Goal: Information Seeking & Learning: Find contact information

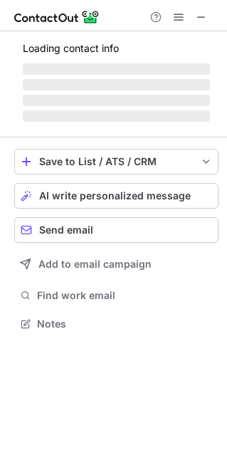
scroll to position [332, 227]
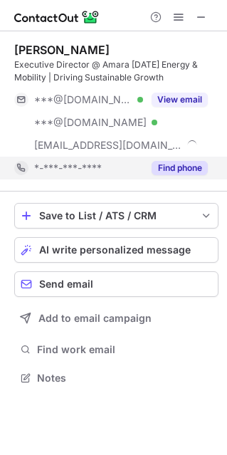
click at [166, 168] on button "Find phone" at bounding box center [180, 168] width 56 height 14
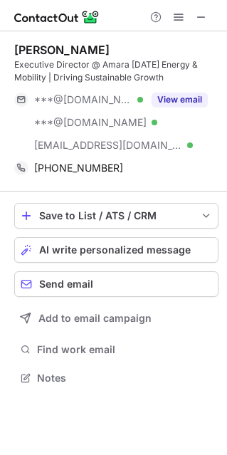
scroll to position [368, 227]
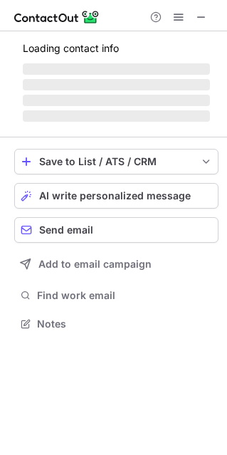
scroll to position [7, 6]
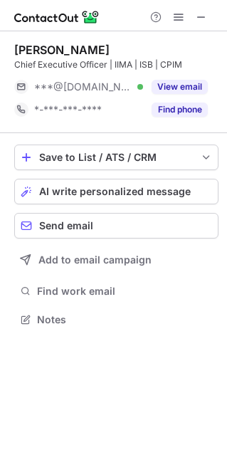
scroll to position [7, 6]
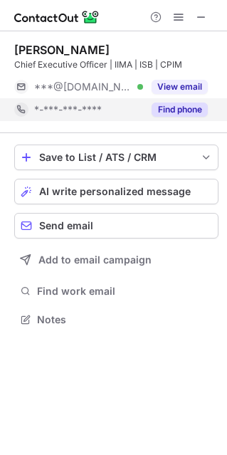
click at [172, 108] on button "Find phone" at bounding box center [180, 110] width 56 height 14
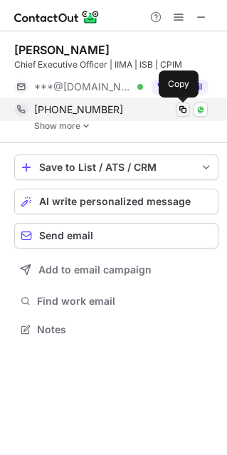
click at [177, 109] on span at bounding box center [182, 109] width 11 height 11
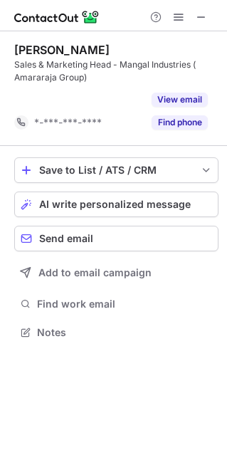
scroll to position [299, 227]
